Goal: Task Accomplishment & Management: Use online tool/utility

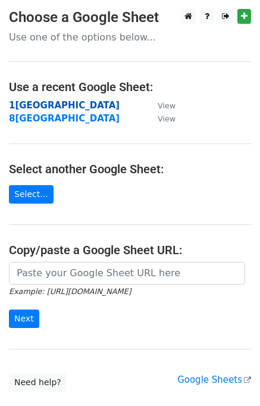
click at [38, 104] on strong "1[GEOGRAPHIC_DATA]" at bounding box center [64, 105] width 111 height 11
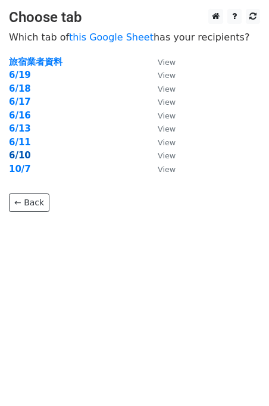
click at [23, 155] on strong "6/10" at bounding box center [20, 155] width 22 height 11
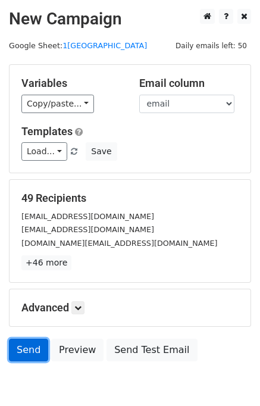
click at [29, 340] on link "Send" at bounding box center [28, 350] width 39 height 23
